Goal: Information Seeking & Learning: Learn about a topic

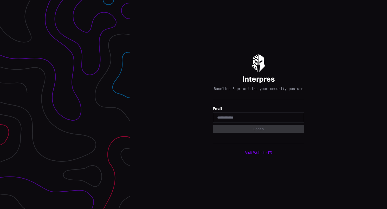
click at [230, 120] on input "email" at bounding box center [258, 117] width 83 height 5
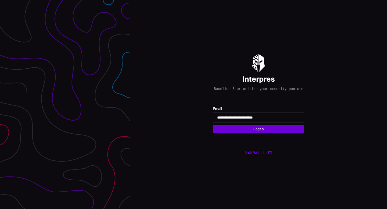
type input "**********"
click at [267, 131] on button "Login" at bounding box center [258, 129] width 91 height 8
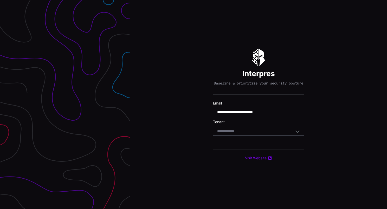
click at [249, 134] on div "Select Tenant" at bounding box center [256, 131] width 78 height 5
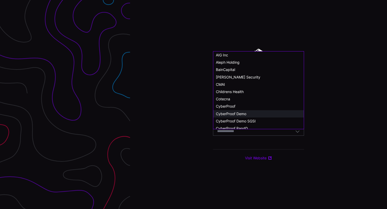
click at [242, 113] on span "CyberProof Demo" at bounding box center [231, 113] width 30 height 4
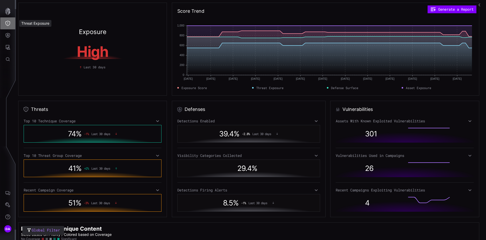
click at [9, 22] on icon "Threat Exposure" at bounding box center [7, 23] width 5 height 5
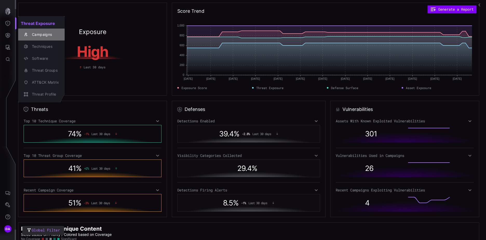
click at [38, 33] on div "Campaigns" at bounding box center [44, 34] width 30 height 6
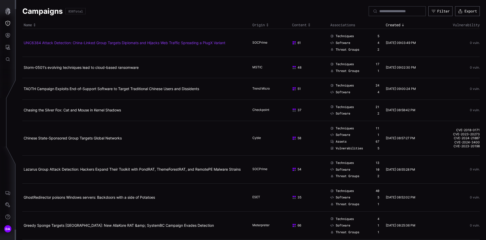
click at [153, 43] on link "UNC6384 Attack Detection: China-Linked Group Targets Diplomats and Hijacks Web …" at bounding box center [125, 43] width 202 height 4
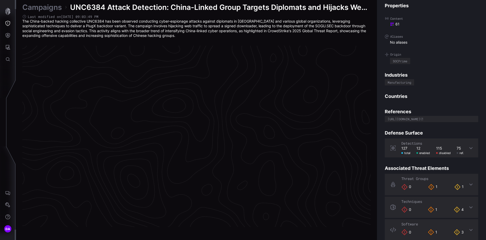
scroll to position [1081, 217]
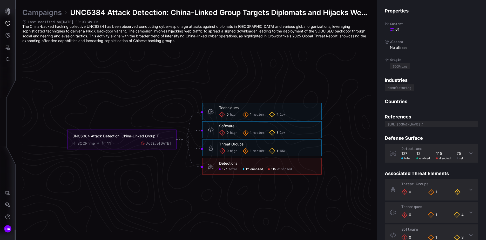
click at [252, 169] on span "enabled" at bounding box center [256, 169] width 13 height 4
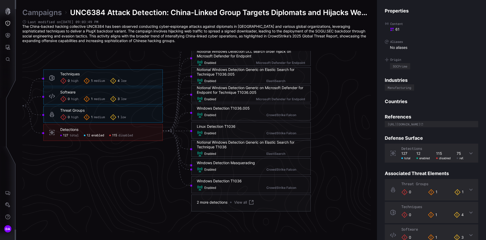
scroll to position [1107, 308]
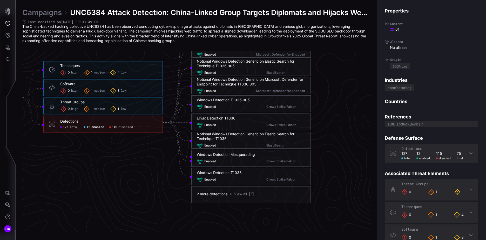
click at [126, 127] on span "disabled" at bounding box center [125, 127] width 15 height 4
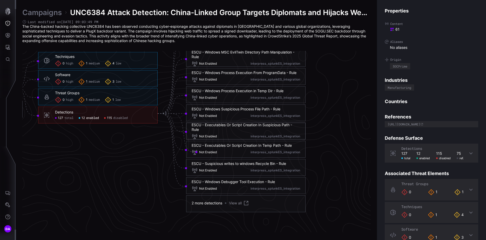
click at [261, 126] on div "ESCU - Executables Or Script Creation In Suspicious Path - Rule" at bounding box center [246, 127] width 109 height 9
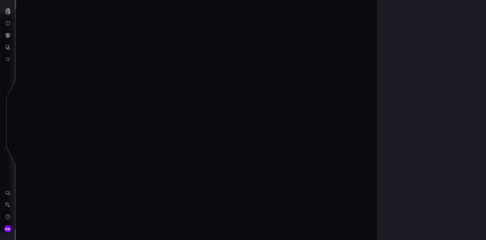
scroll to position [1090, 217]
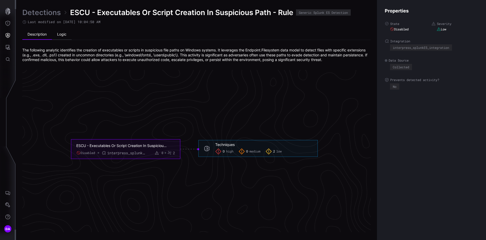
click at [65, 34] on li "Logic" at bounding box center [62, 34] width 20 height 10
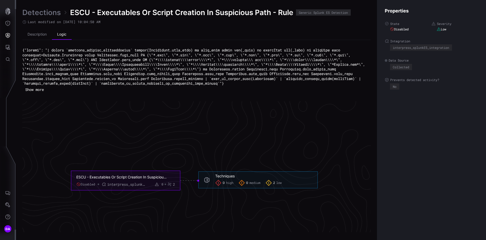
click at [40, 94] on button "Show more" at bounding box center [34, 90] width 24 height 8
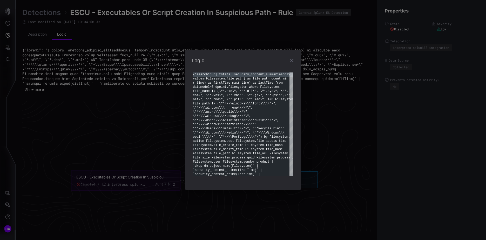
click at [293, 61] on icon "button" at bounding box center [292, 60] width 6 height 6
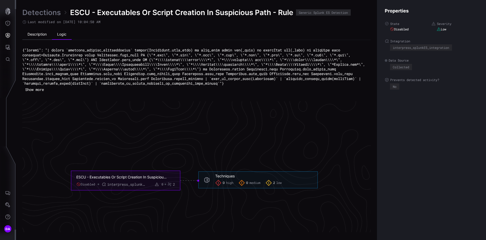
click at [41, 34] on li "Description" at bounding box center [37, 34] width 30 height 10
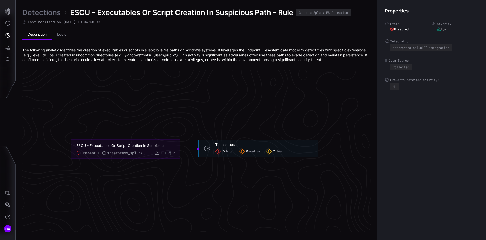
click at [40, 12] on link "Detections" at bounding box center [41, 12] width 38 height 9
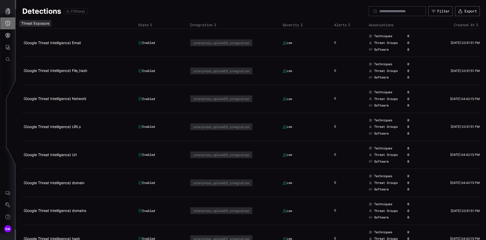
click at [9, 22] on icon "Threat Exposure" at bounding box center [7, 23] width 5 height 5
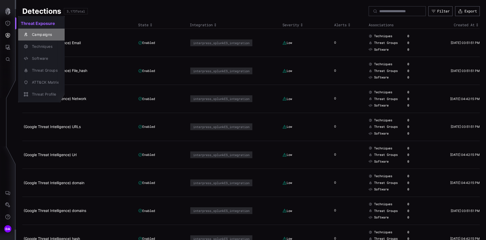
click at [34, 34] on div "Campaigns" at bounding box center [44, 34] width 30 height 6
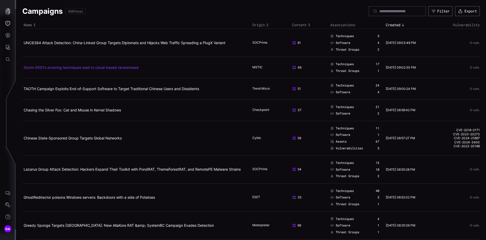
click at [109, 68] on link "Storm-0501’s evolving techniques lead to cloud-based ransomware" at bounding box center [81, 67] width 115 height 4
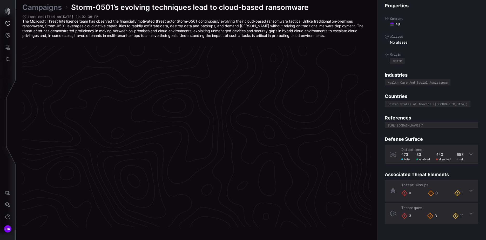
scroll to position [1081, 217]
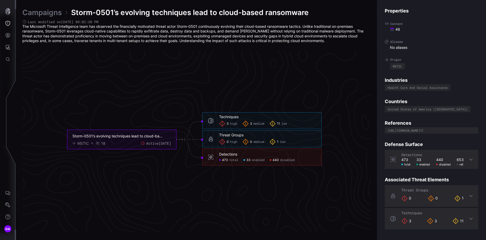
click at [47, 13] on link "Campaigns" at bounding box center [41, 12] width 39 height 9
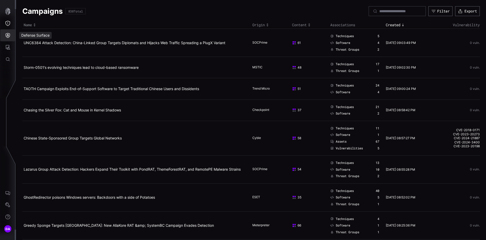
click at [10, 35] on icon "Defense Surface" at bounding box center [8, 35] width 4 height 5
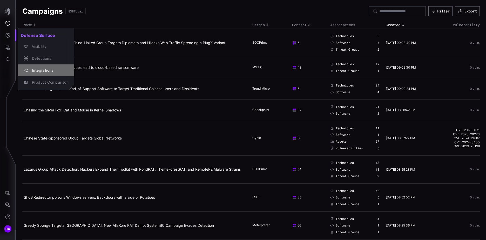
click at [43, 69] on div "Integrations" at bounding box center [48, 70] width 39 height 6
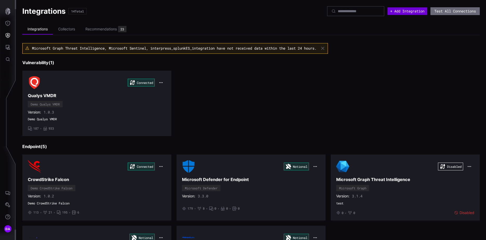
click at [386, 11] on button "+ Add Integration" at bounding box center [408, 11] width 40 height 8
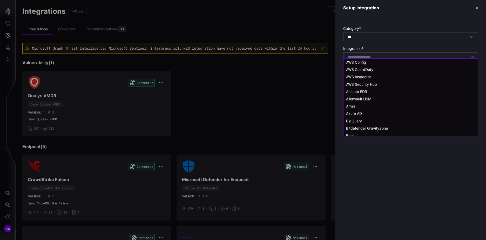
click at [381, 57] on input at bounding box center [366, 57] width 37 height 4
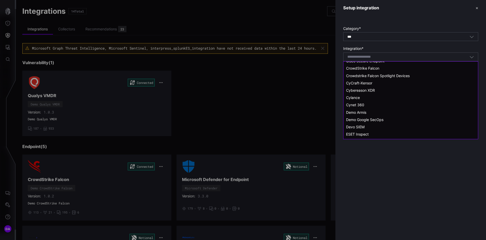
scroll to position [104, 0]
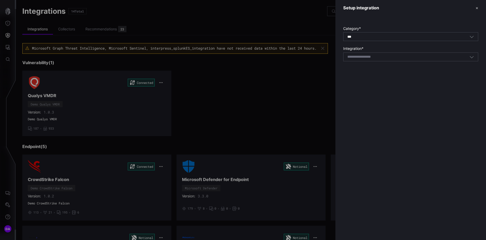
click at [121, 116] on div at bounding box center [243, 120] width 486 height 240
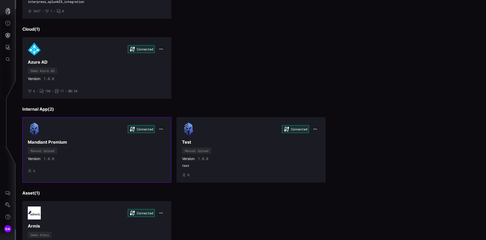
scroll to position [452, 0]
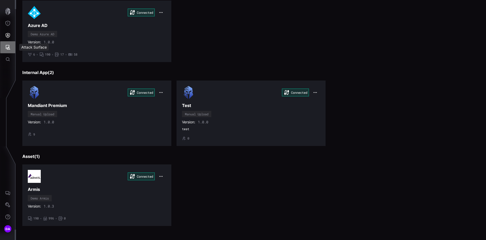
click at [8, 48] on icon "Attack Surface" at bounding box center [7, 47] width 5 height 5
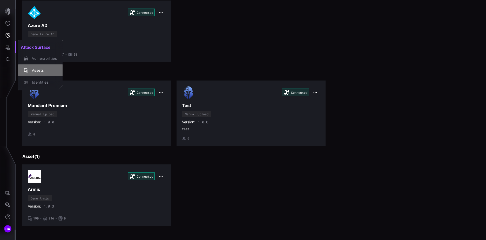
click at [37, 68] on div "Assets" at bounding box center [43, 70] width 28 height 6
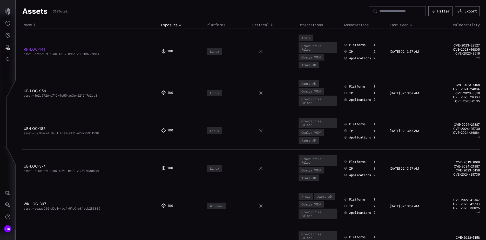
click at [32, 49] on link "RH-LOC-141" at bounding box center [35, 49] width 22 height 4
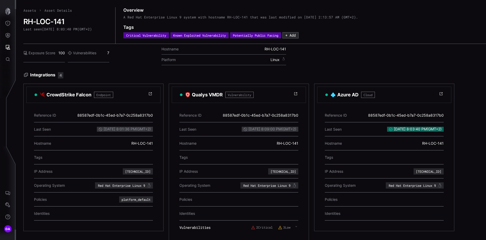
click at [29, 10] on link "Assets" at bounding box center [29, 10] width 13 height 5
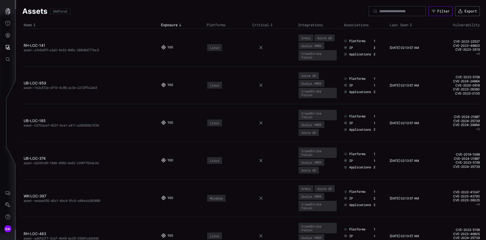
click at [386, 9] on div "Filter" at bounding box center [444, 11] width 12 height 5
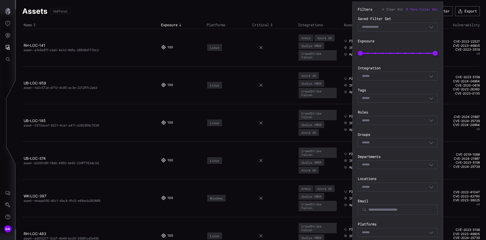
click at [386, 74] on div "Select" at bounding box center [395, 76] width 67 height 5
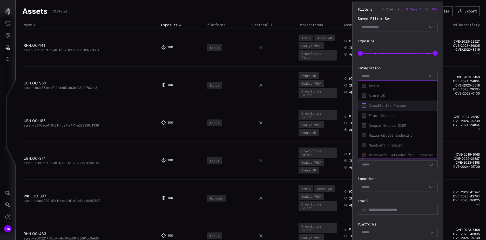
click at [365, 105] on icon at bounding box center [364, 106] width 4 height 4
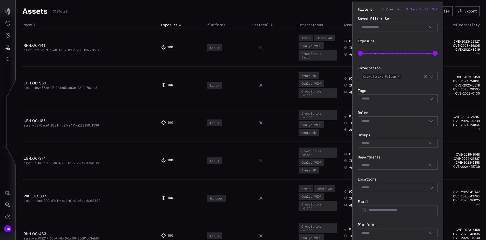
click at [386, 62] on div "Filters Clear All Save Filter Set Saved Filter Set Select Filter Exposure 0 100…" at bounding box center [398, 173] width 80 height 333
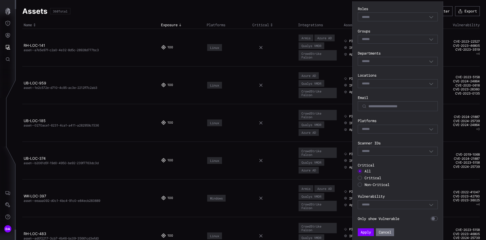
scroll to position [104, 0]
click at [365, 209] on button "Apply" at bounding box center [366, 231] width 15 height 7
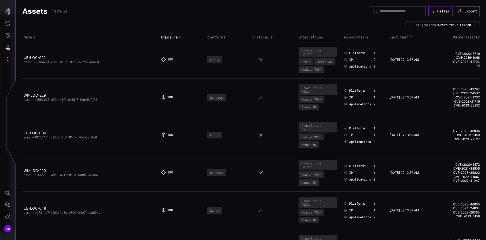
click at [386, 10] on div "Filter" at bounding box center [444, 11] width 12 height 5
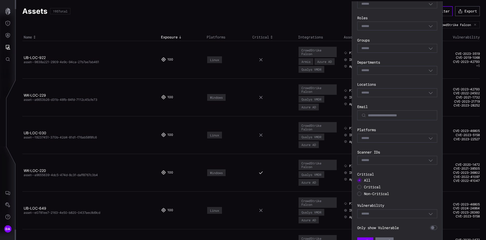
scroll to position [104, 0]
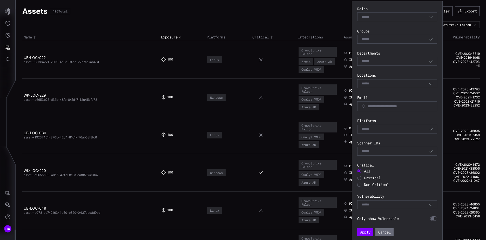
click at [386, 203] on div "Select" at bounding box center [395, 204] width 67 height 5
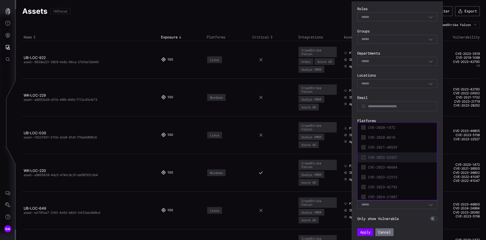
click at [365, 157] on icon at bounding box center [364, 157] width 4 height 4
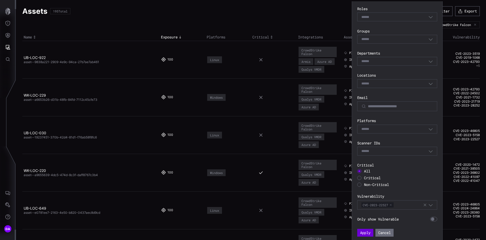
click at [368, 209] on button "Apply" at bounding box center [366, 233] width 16 height 8
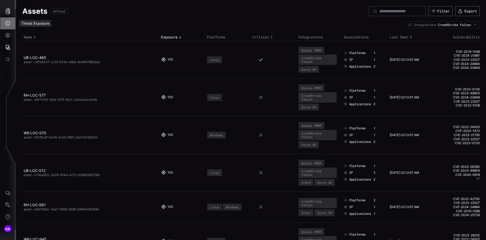
click at [8, 23] on icon "Threat Exposure" at bounding box center [7, 23] width 5 height 5
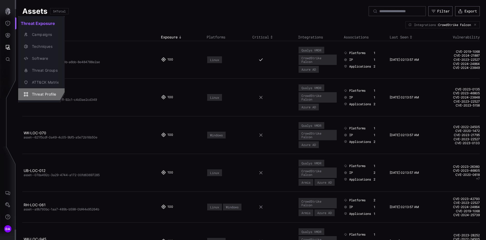
click at [48, 94] on div "Threat Profile" at bounding box center [44, 94] width 30 height 6
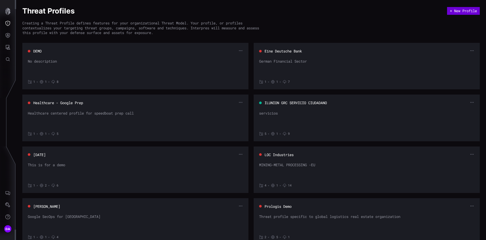
click at [386, 12] on button "+ New Profile" at bounding box center [463, 11] width 33 height 8
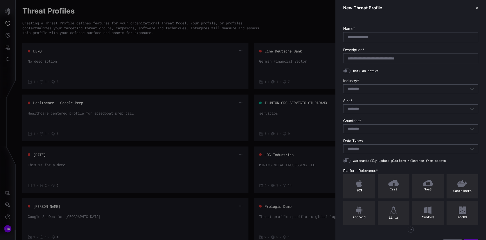
click at [367, 87] on div "Select..." at bounding box center [409, 89] width 122 height 5
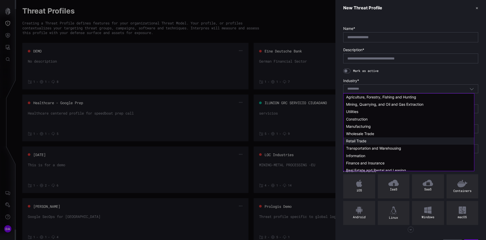
click at [361, 140] on span "Retail Trade" at bounding box center [356, 141] width 20 height 4
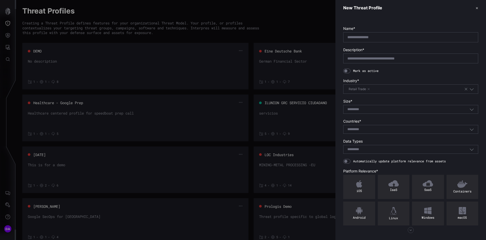
click at [356, 107] on input at bounding box center [357, 109] width 19 height 4
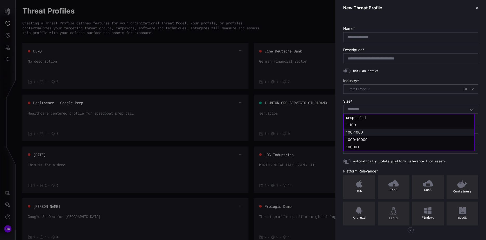
click at [358, 133] on span "100-1000" at bounding box center [354, 132] width 17 height 4
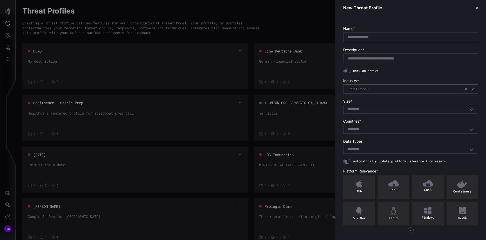
type input "********"
click at [359, 127] on div "Select..." at bounding box center [357, 129] width 19 height 5
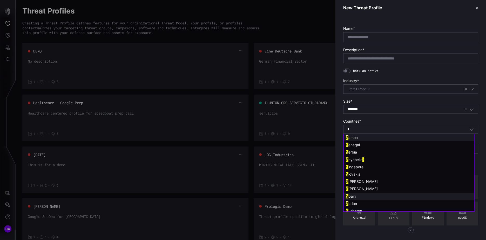
type input "*"
click at [356, 195] on span "pain" at bounding box center [352, 196] width 7 height 4
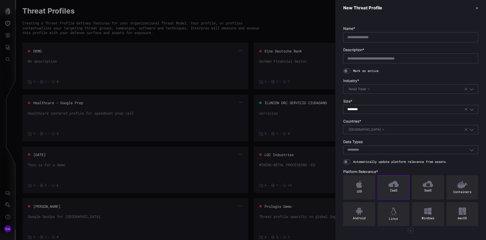
click at [386, 187] on img at bounding box center [394, 184] width 10 height 6
click at [386, 185] on img at bounding box center [428, 184] width 10 height 6
click at [386, 209] on img at bounding box center [428, 211] width 7 height 7
click at [361, 37] on input "text" at bounding box center [411, 37] width 127 height 5
type input "****"
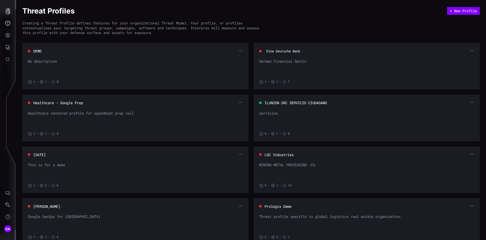
drag, startPoint x: 279, startPoint y: 50, endPoint x: 282, endPoint y: 116, distance: 65.8
click at [7, 35] on icon "Defense Surface" at bounding box center [7, 35] width 5 height 5
click at [9, 23] on div at bounding box center [243, 120] width 486 height 240
click at [8, 23] on icon "Threat Exposure" at bounding box center [7, 23] width 5 height 5
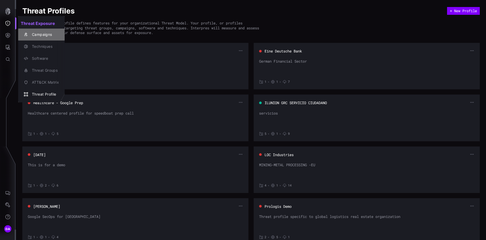
click at [35, 34] on div "Campaigns" at bounding box center [44, 34] width 30 height 6
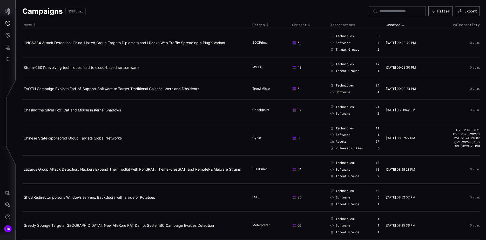
drag, startPoint x: 68, startPoint y: 10, endPoint x: 89, endPoint y: 12, distance: 21.4
click at [89, 12] on div "Campaigns 838 Total Filter Export" at bounding box center [251, 11] width 458 height 10
click at [386, 10] on div "Filter" at bounding box center [444, 11] width 12 height 4
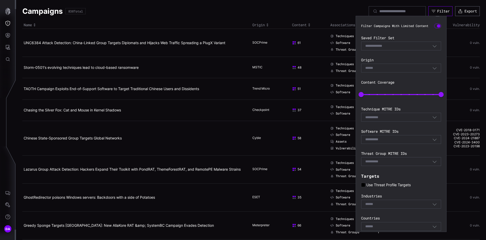
scroll to position [42, 0]
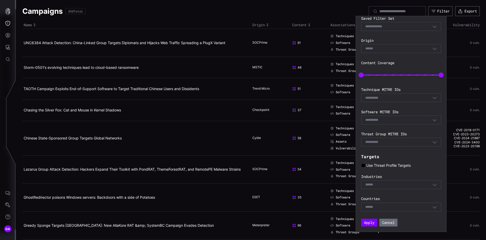
click at [365, 166] on icon at bounding box center [363, 165] width 4 height 4
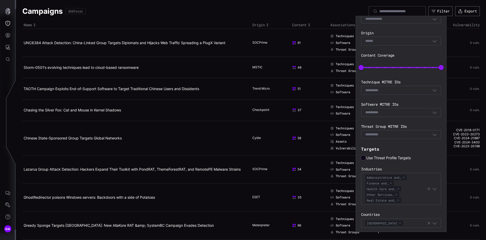
scroll to position [66, 0]
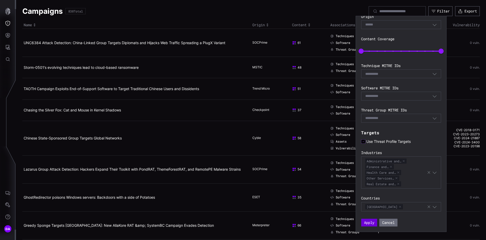
click at [368, 209] on button "Apply" at bounding box center [369, 223] width 16 height 8
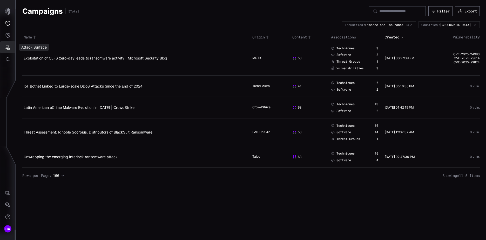
click at [10, 47] on button "Attack Surface" at bounding box center [7, 47] width 15 height 12
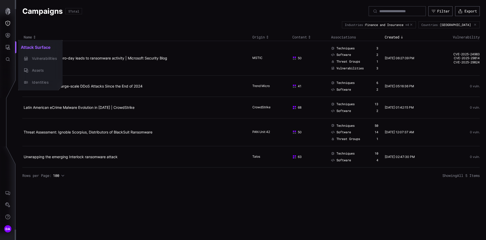
click at [9, 36] on div at bounding box center [243, 120] width 486 height 240
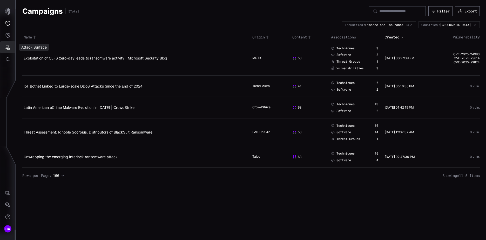
click at [6, 48] on icon "Attack Surface" at bounding box center [7, 47] width 5 height 5
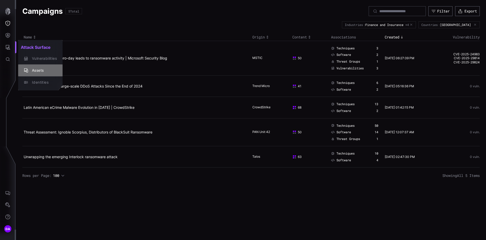
click at [42, 70] on div "Assets" at bounding box center [43, 70] width 28 height 6
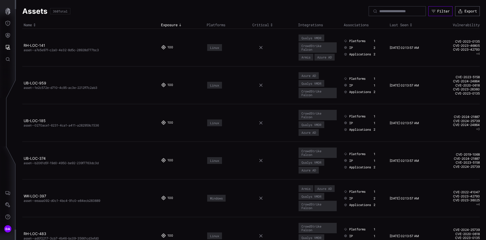
click at [386, 11] on div "Filter" at bounding box center [444, 11] width 12 height 5
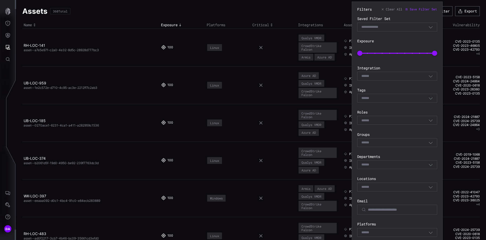
click at [386, 75] on div "Select" at bounding box center [395, 76] width 67 height 5
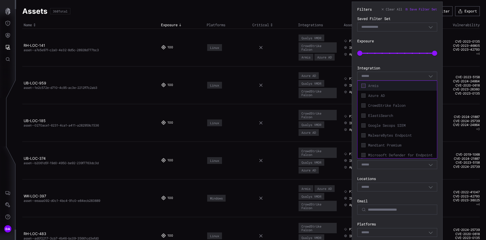
click at [365, 84] on icon at bounding box center [364, 86] width 4 height 4
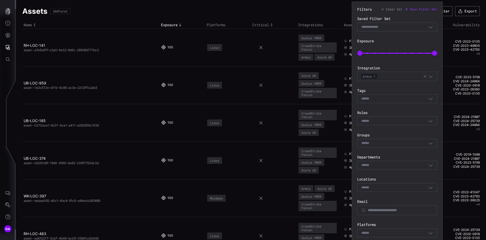
click at [386, 67] on label "Integration" at bounding box center [398, 68] width 80 height 5
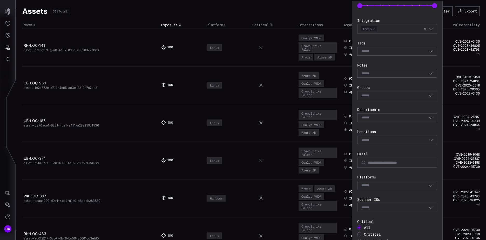
scroll to position [104, 0]
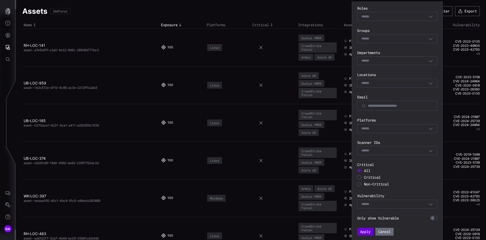
click at [364, 209] on button "Apply" at bounding box center [366, 232] width 16 height 8
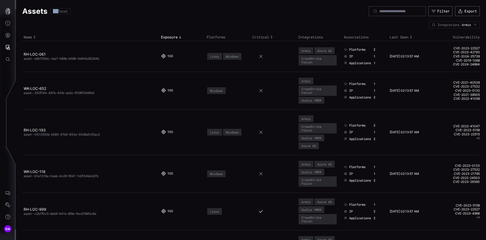
drag, startPoint x: 59, startPoint y: 11, endPoint x: 49, endPoint y: 10, distance: 9.4
click at [49, 10] on div "Assets 190 Total" at bounding box center [46, 11] width 48 height 10
click at [386, 10] on div "Filter" at bounding box center [444, 11] width 12 height 5
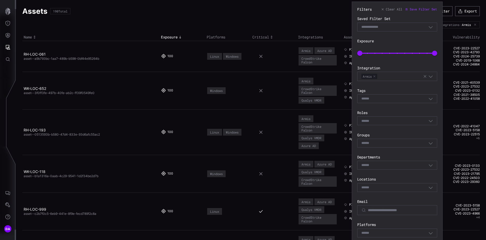
click at [386, 78] on div "Armis" at bounding box center [393, 77] width 62 height 6
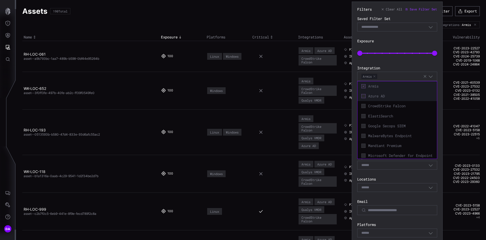
click at [365, 95] on icon at bounding box center [364, 96] width 4 height 4
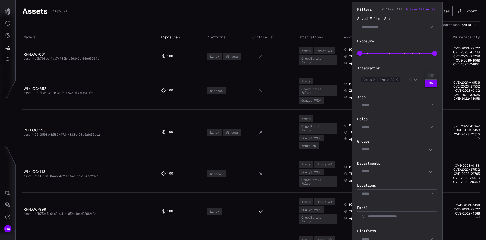
click at [386, 61] on div "Filters Clear All Save Filter Set Saved Filter Set Select Filter Exposure 0 100…" at bounding box center [398, 176] width 80 height 339
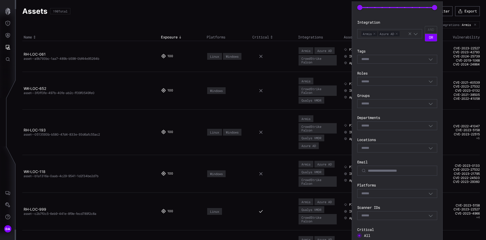
scroll to position [111, 0]
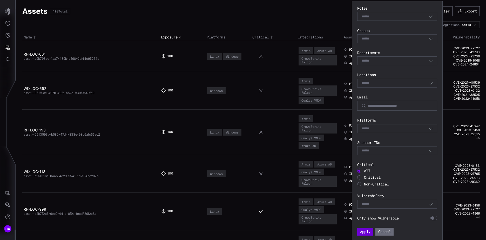
click at [364, 209] on button "Apply" at bounding box center [366, 232] width 16 height 8
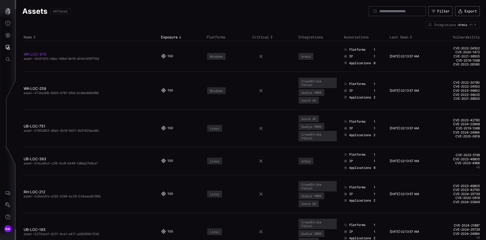
click at [37, 54] on link "WK-LOC-470" at bounding box center [35, 54] width 23 height 4
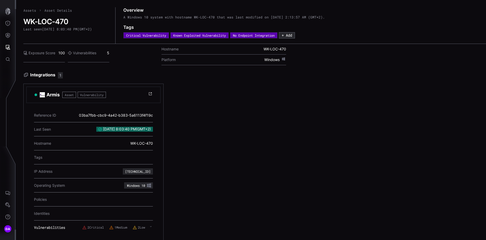
click at [30, 11] on link "Assets" at bounding box center [29, 10] width 13 height 5
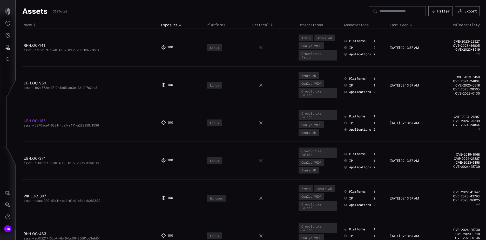
click at [40, 121] on link "UB-LOC-185" at bounding box center [35, 120] width 22 height 4
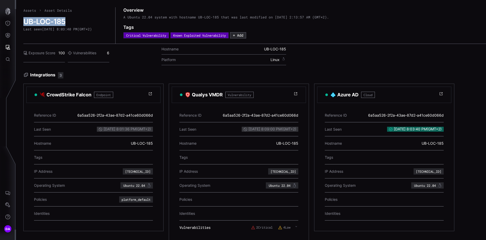
drag, startPoint x: 25, startPoint y: 21, endPoint x: 75, endPoint y: 21, distance: 50.4
click at [75, 21] on h2 "UB-LOC-185" at bounding box center [65, 21] width 85 height 9
click at [27, 10] on link "Assets" at bounding box center [29, 10] width 13 height 5
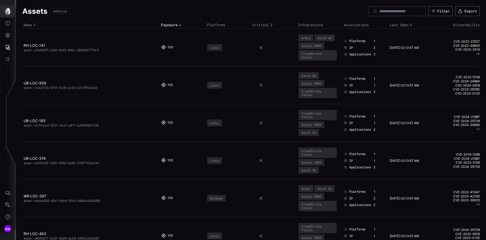
click at [7, 9] on icon "button" at bounding box center [7, 11] width 5 height 7
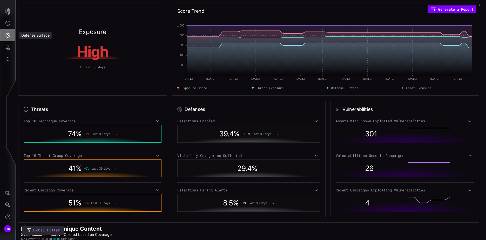
click at [9, 36] on icon "Defense Surface" at bounding box center [7, 35] width 5 height 5
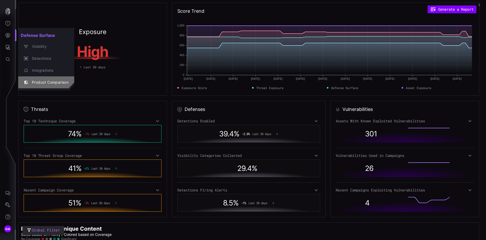
click at [47, 82] on div "Product Comparison" at bounding box center [48, 82] width 39 height 6
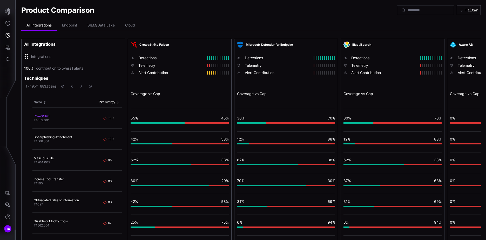
click at [41, 117] on link "PowerShell" at bounding box center [42, 116] width 17 height 4
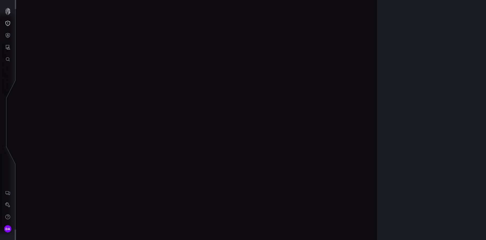
scroll to position [1091, 217]
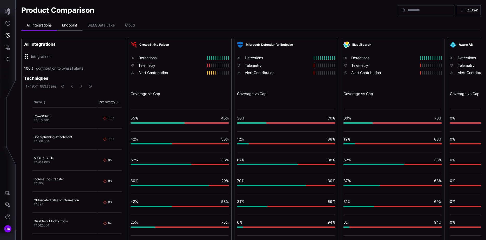
click at [72, 26] on li "Endpoint" at bounding box center [69, 25] width 25 height 10
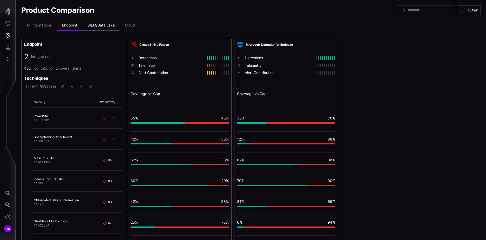
click at [101, 23] on li "SIEM/Data Lake" at bounding box center [101, 25] width 38 height 10
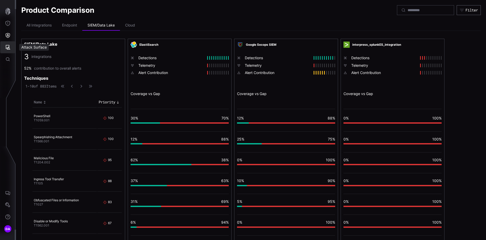
click at [9, 46] on icon "Attack Surface" at bounding box center [8, 47] width 5 height 5
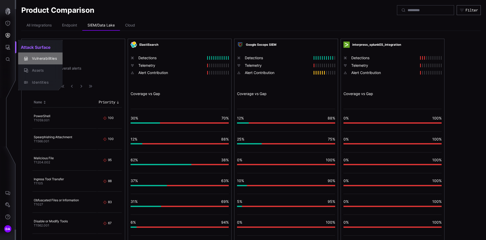
click at [43, 55] on div "Vulnerabilities" at bounding box center [43, 58] width 28 height 6
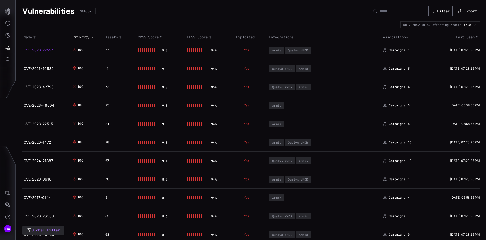
click at [37, 49] on link "CVE-2023-22527" at bounding box center [39, 50] width 30 height 4
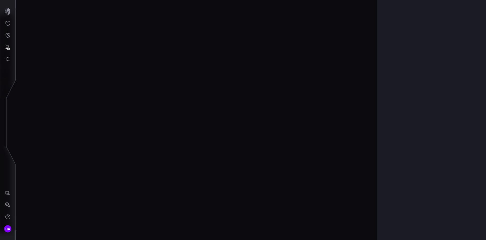
scroll to position [1082, 217]
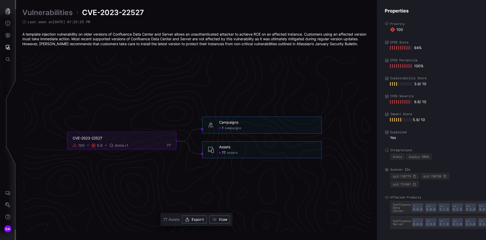
click at [43, 11] on link "Vulnerabilities" at bounding box center [47, 12] width 50 height 9
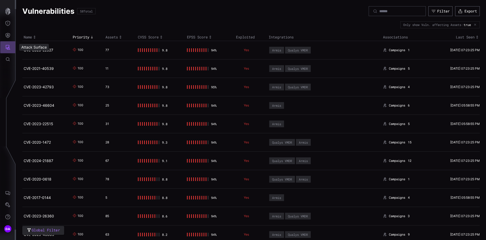
click at [7, 48] on icon "Attack Surface" at bounding box center [8, 47] width 5 height 5
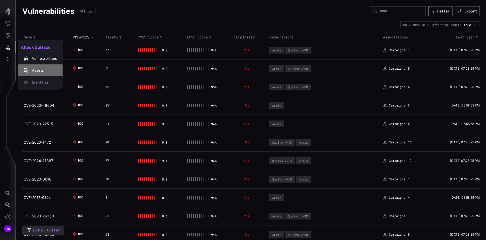
click at [34, 69] on div "Assets" at bounding box center [43, 70] width 28 height 6
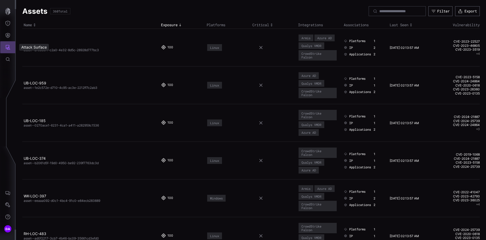
click at [9, 48] on icon "Attack Surface" at bounding box center [8, 47] width 5 height 5
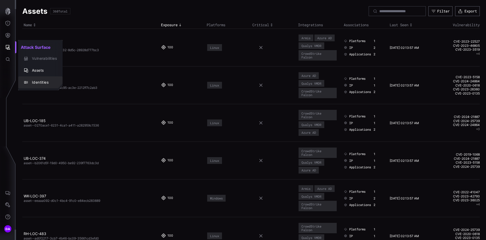
click at [34, 83] on div "Identities" at bounding box center [43, 82] width 28 height 6
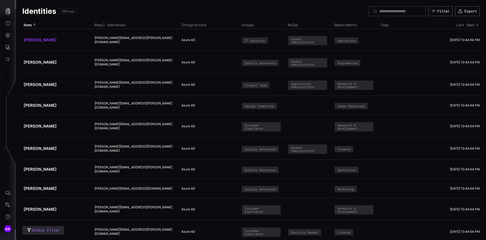
click at [32, 40] on link "[PERSON_NAME]" at bounding box center [40, 39] width 33 height 5
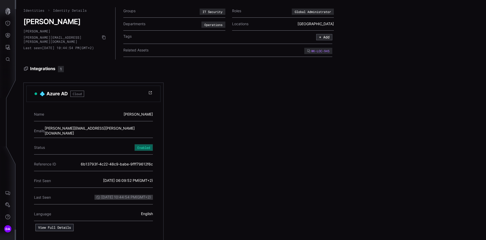
click at [68, 209] on button "View Full Details" at bounding box center [55, 227] width 38 height 7
click at [36, 9] on link "Identities" at bounding box center [33, 10] width 21 height 5
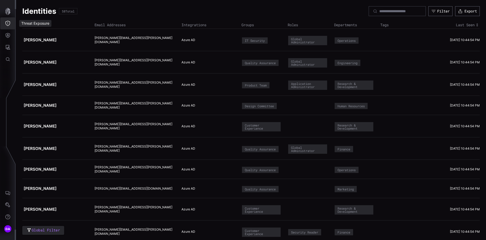
click at [7, 23] on icon "Threat Exposure" at bounding box center [7, 23] width 5 height 5
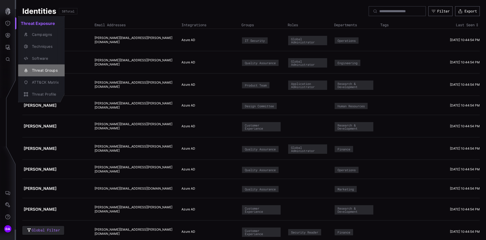
click at [49, 69] on div "Threat Groups" at bounding box center [44, 70] width 30 height 6
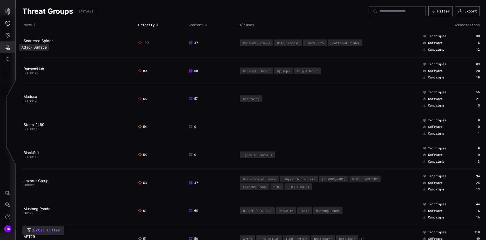
click at [9, 48] on icon "Attack Surface" at bounding box center [8, 47] width 5 height 5
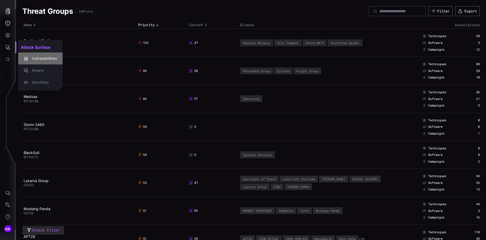
click at [51, 60] on div "Vulnerabilities" at bounding box center [43, 58] width 28 height 6
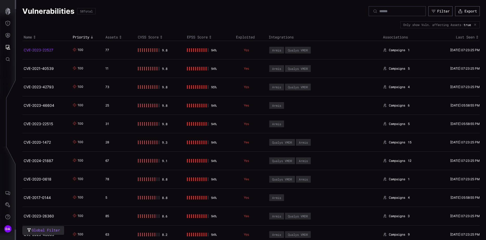
click at [39, 49] on link "CVE-2023-22527" at bounding box center [39, 50] width 30 height 4
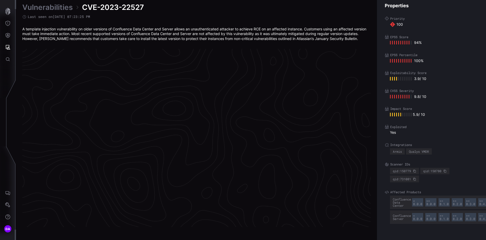
scroll to position [1082, 217]
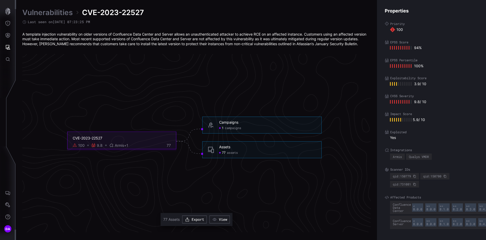
click at [42, 12] on link "Vulnerabilities" at bounding box center [47, 12] width 50 height 9
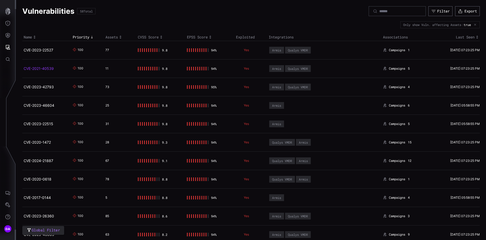
click at [50, 69] on link "CVE-2021-40539" at bounding box center [39, 68] width 30 height 4
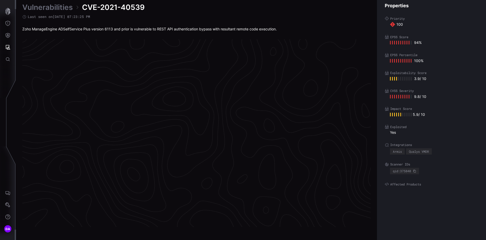
scroll to position [1077, 217]
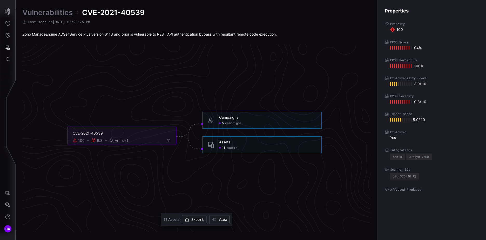
click at [229, 124] on span "campaigns" at bounding box center [233, 123] width 16 height 4
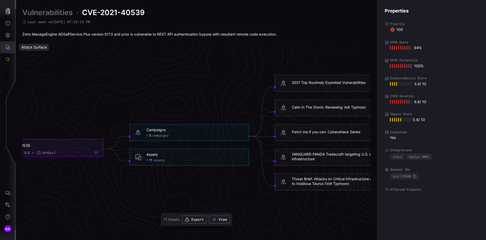
click at [9, 46] on icon "Attack Surface" at bounding box center [7, 47] width 5 height 5
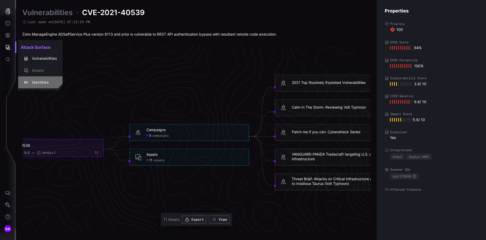
click at [44, 83] on div "Identities" at bounding box center [43, 82] width 28 height 6
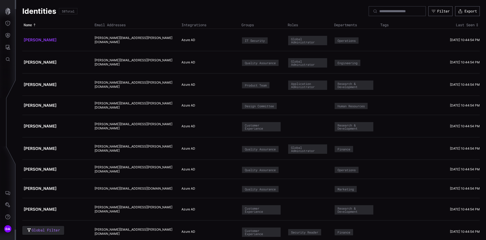
click at [41, 41] on link "[PERSON_NAME]" at bounding box center [40, 39] width 33 height 5
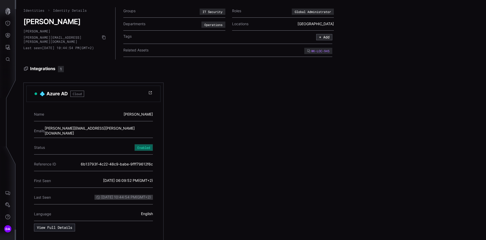
click at [36, 9] on link "Identities" at bounding box center [33, 10] width 21 height 5
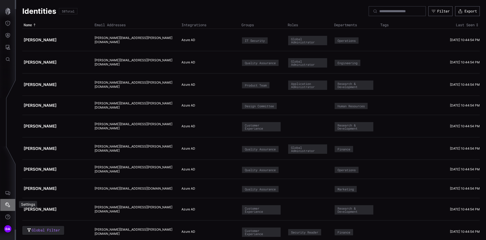
click at [9, 204] on icon "Settings" at bounding box center [7, 204] width 5 height 5
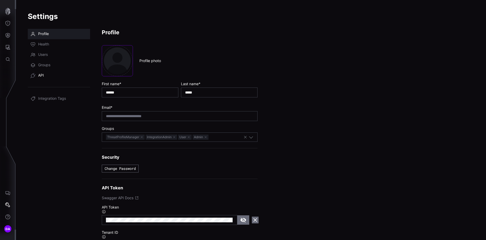
click at [42, 75] on span "API" at bounding box center [41, 75] width 6 height 5
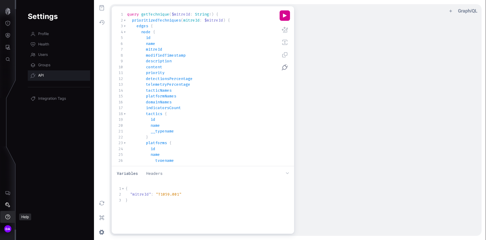
click at [6, 209] on icon "Help" at bounding box center [7, 216] width 5 height 5
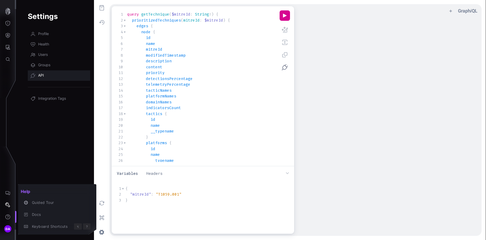
click at [9, 193] on div at bounding box center [243, 120] width 486 height 240
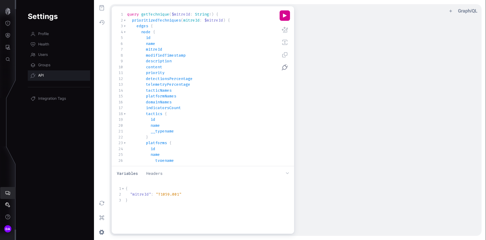
click at [8, 194] on icon "AI Chat" at bounding box center [7, 193] width 5 height 4
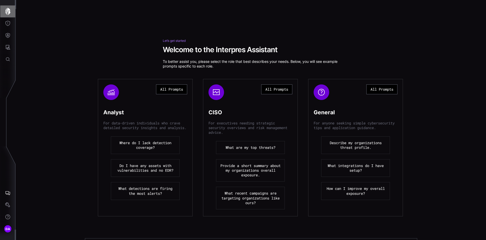
click at [7, 9] on icon "button" at bounding box center [7, 11] width 7 height 7
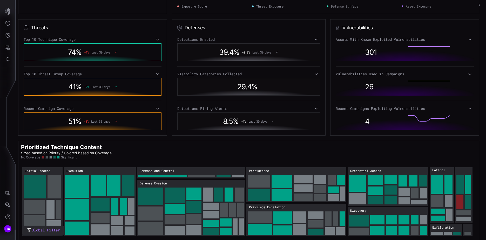
scroll to position [84, 0]
